Goal: Information Seeking & Learning: Learn about a topic

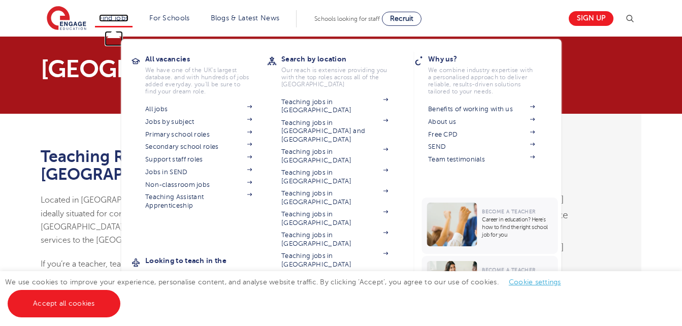
click at [120, 21] on link "Find jobs" at bounding box center [114, 18] width 30 height 8
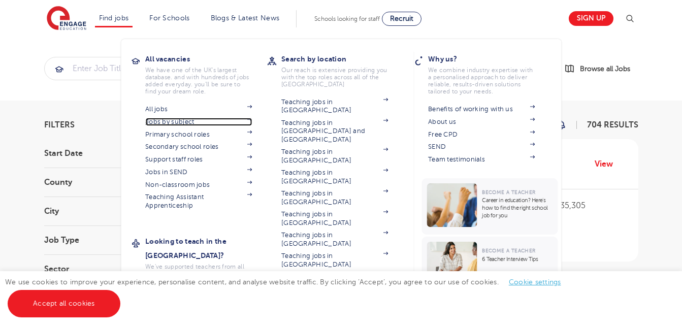
click at [169, 119] on link "Jobs by subject" at bounding box center [198, 122] width 107 height 8
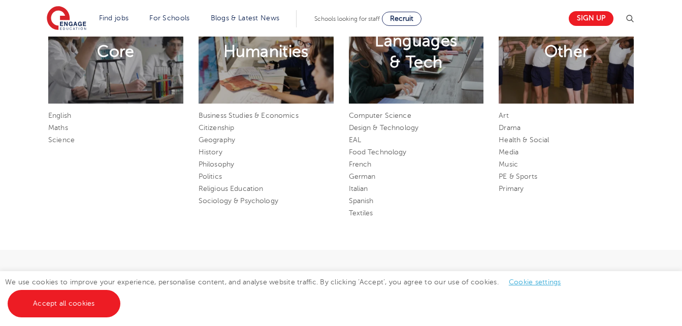
scroll to position [551, 0]
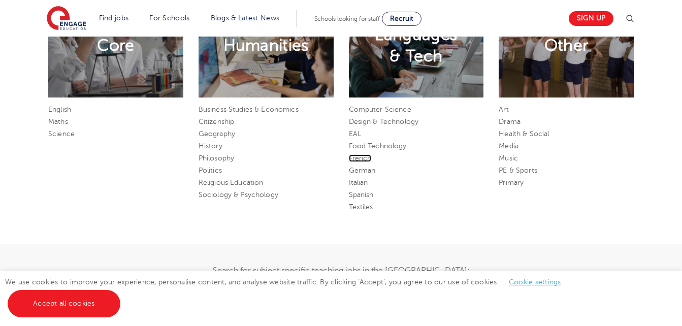
click at [365, 160] on link "French" at bounding box center [360, 158] width 23 height 8
click at [367, 196] on link "Spanish" at bounding box center [361, 195] width 25 height 8
click at [372, 170] on link "German" at bounding box center [362, 170] width 27 height 8
click at [361, 184] on link "Italian" at bounding box center [358, 183] width 19 height 8
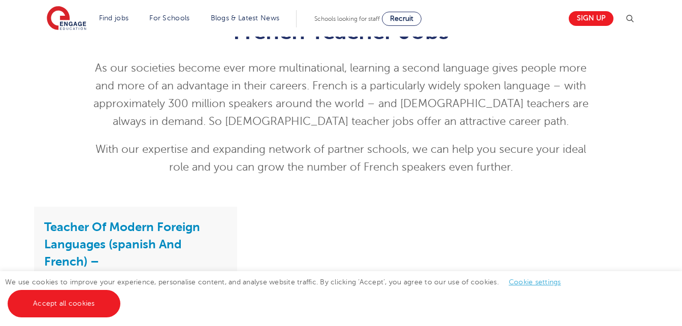
scroll to position [62, 0]
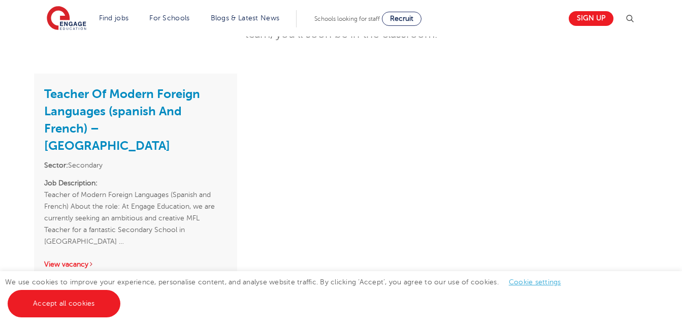
scroll to position [216, 0]
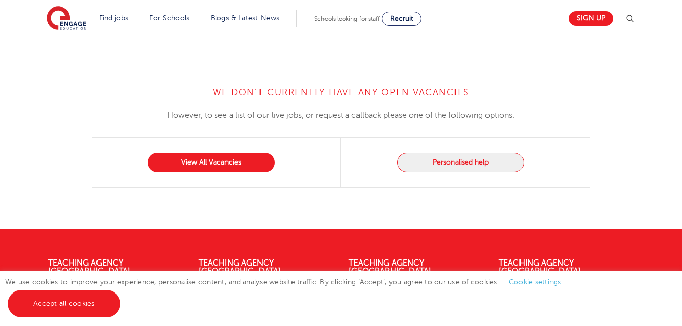
scroll to position [250, 0]
